Goal: Check status: Check status

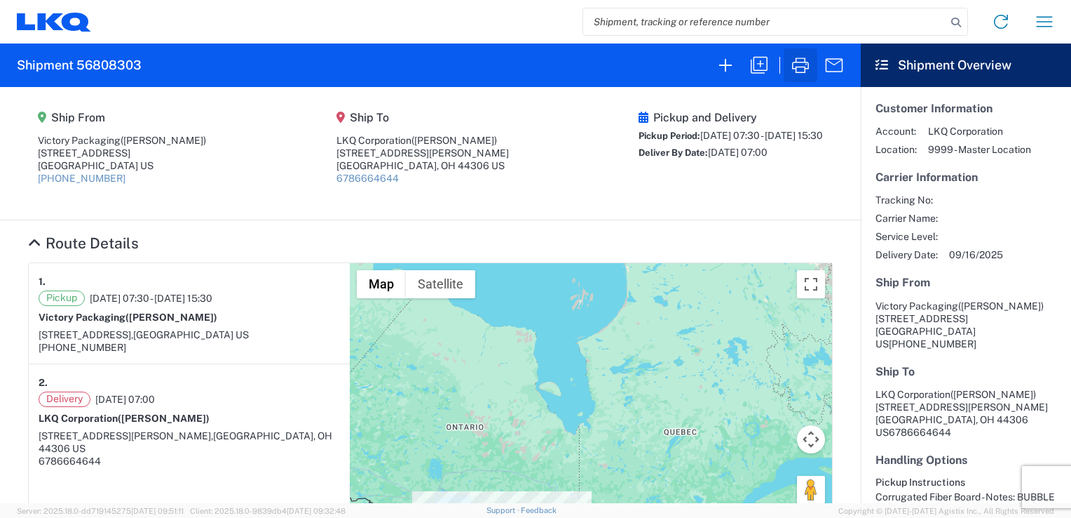
scroll to position [541, 0]
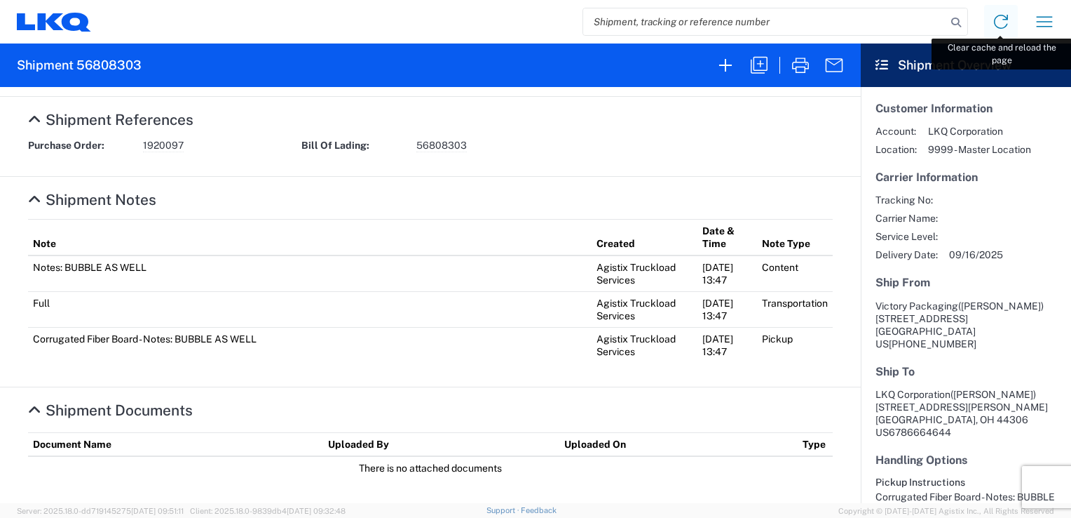
click at [994, 24] on icon at bounding box center [1001, 22] width 22 height 22
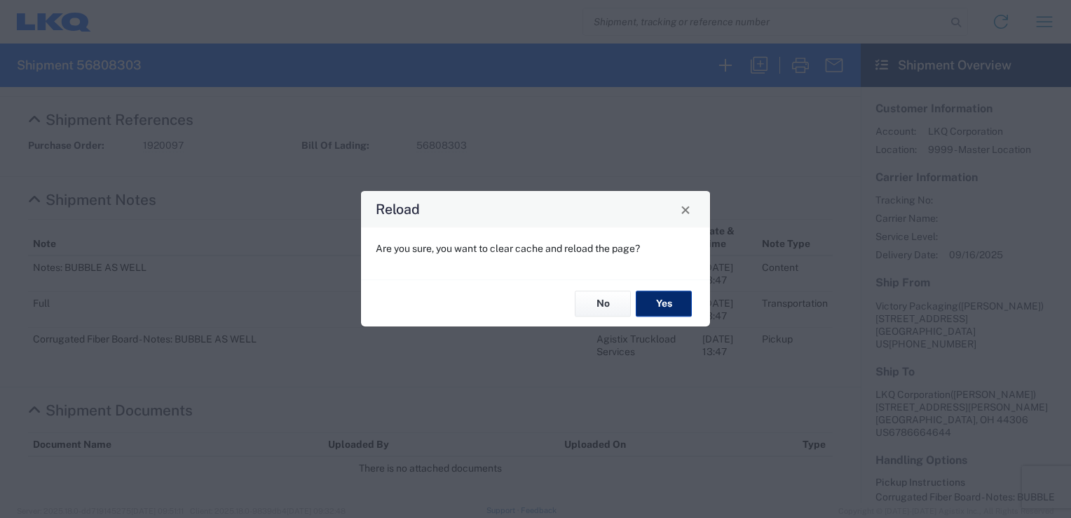
click at [665, 310] on button "Yes" at bounding box center [664, 303] width 56 height 26
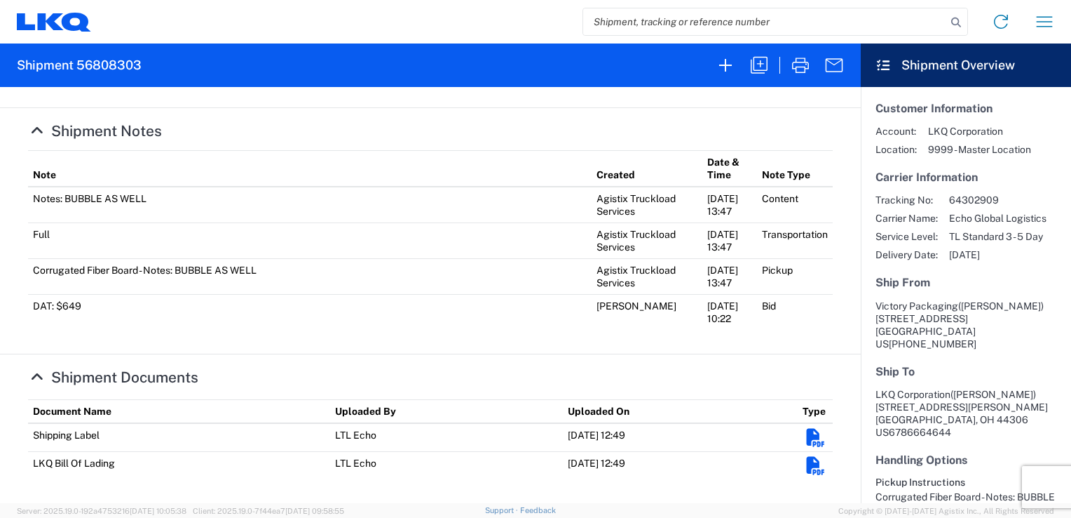
scroll to position [609, 0]
click at [805, 463] on em "Shipment Documents" at bounding box center [816, 466] width 22 height 18
click at [846, 231] on agx-collapsable-section "Shipment Notes Note Created Date & Time Note Type Notes: BUBBLE AS WELL Agistix…" at bounding box center [430, 231] width 861 height 246
